Goal: Navigation & Orientation: Find specific page/section

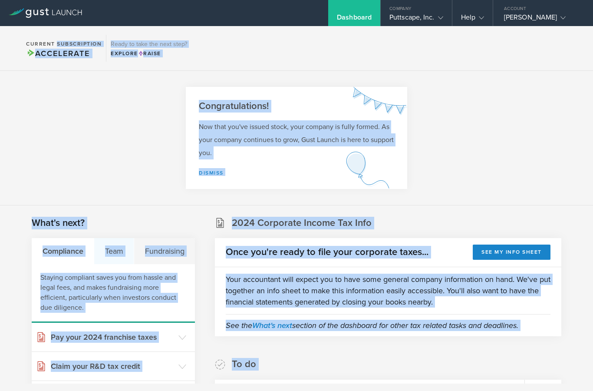
click at [117, 253] on div "Team" at bounding box center [114, 251] width 40 height 26
click at [573, 95] on section "Congratulations! Now that you've issued stock, your company is fully formed. As…" at bounding box center [296, 138] width 593 height 135
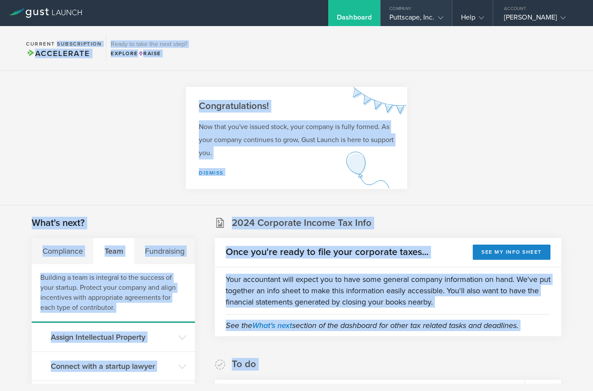
click at [435, 19] on gust-icon at bounding box center [439, 17] width 9 height 9
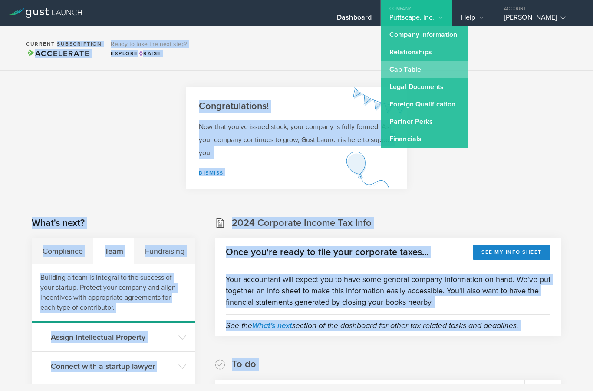
click at [400, 70] on link "Cap Table" at bounding box center [424, 69] width 87 height 17
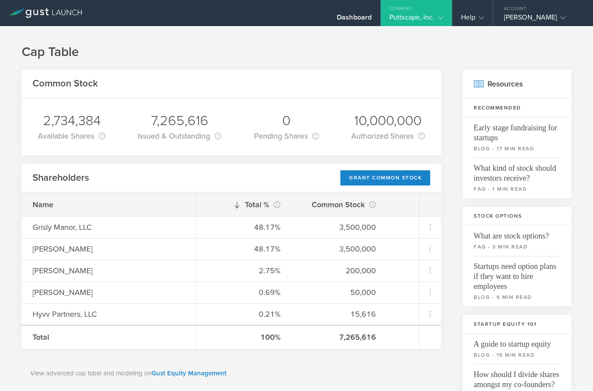
click at [230, 30] on div "Cap Table Common Stock 2,734,384 Available Shares This is the number of shares …" at bounding box center [296, 387] width 593 height 722
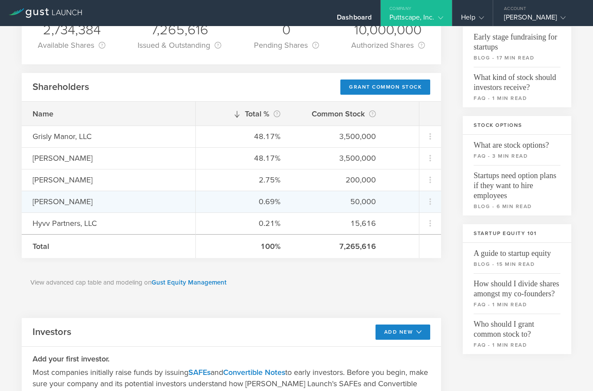
scroll to position [75, 0]
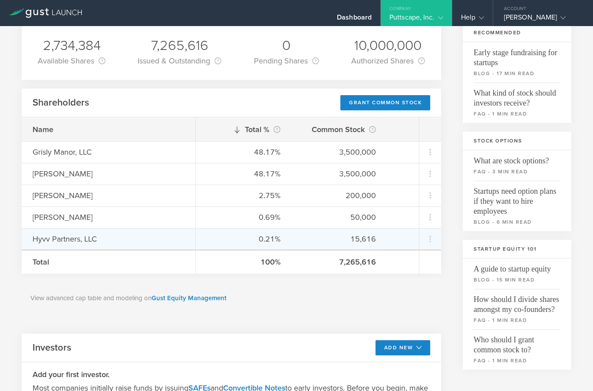
click at [196, 234] on div "0.21% 15,616" at bounding box center [307, 239] width 223 height 22
click at [84, 238] on div "Hyvv Partners, LLC" at bounding box center [109, 238] width 152 height 11
click at [431, 239] on icon at bounding box center [430, 239] width 2 height 7
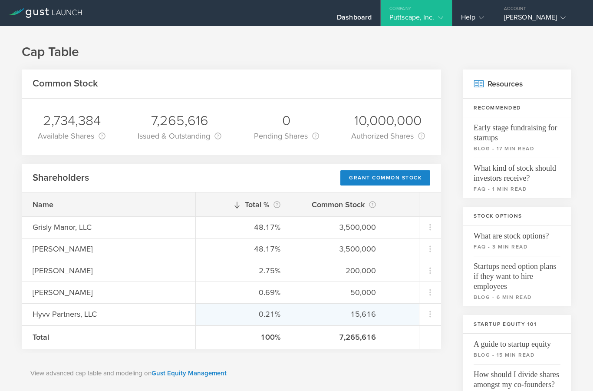
scroll to position [0, 0]
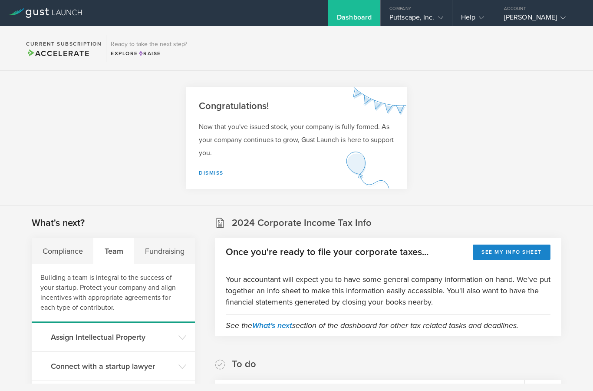
click at [115, 253] on div "Team" at bounding box center [114, 251] width 40 height 26
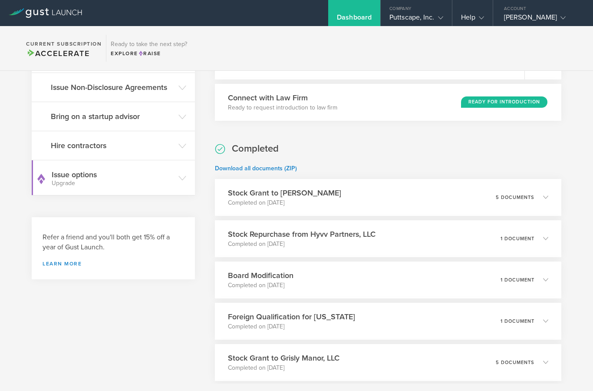
scroll to position [338, 0]
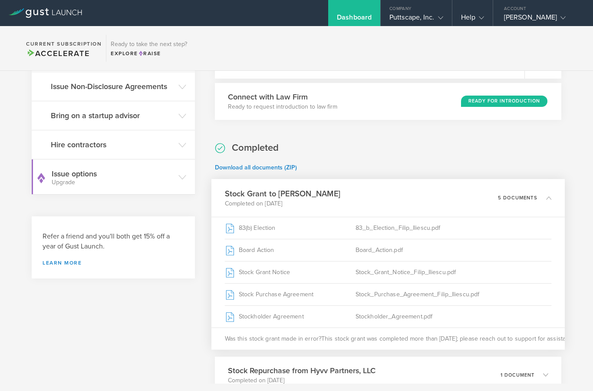
click at [544, 199] on icon at bounding box center [544, 198] width 14 height 8
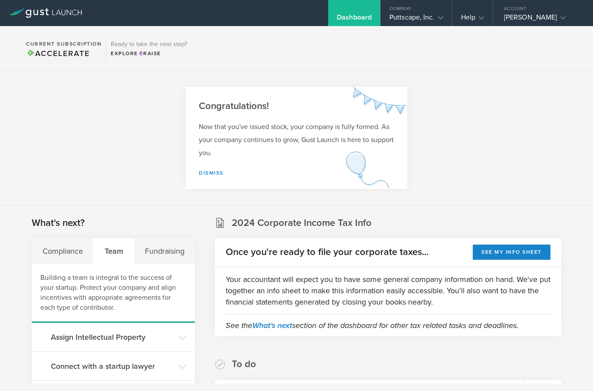
scroll to position [0, 0]
